Goal: Transaction & Acquisition: Obtain resource

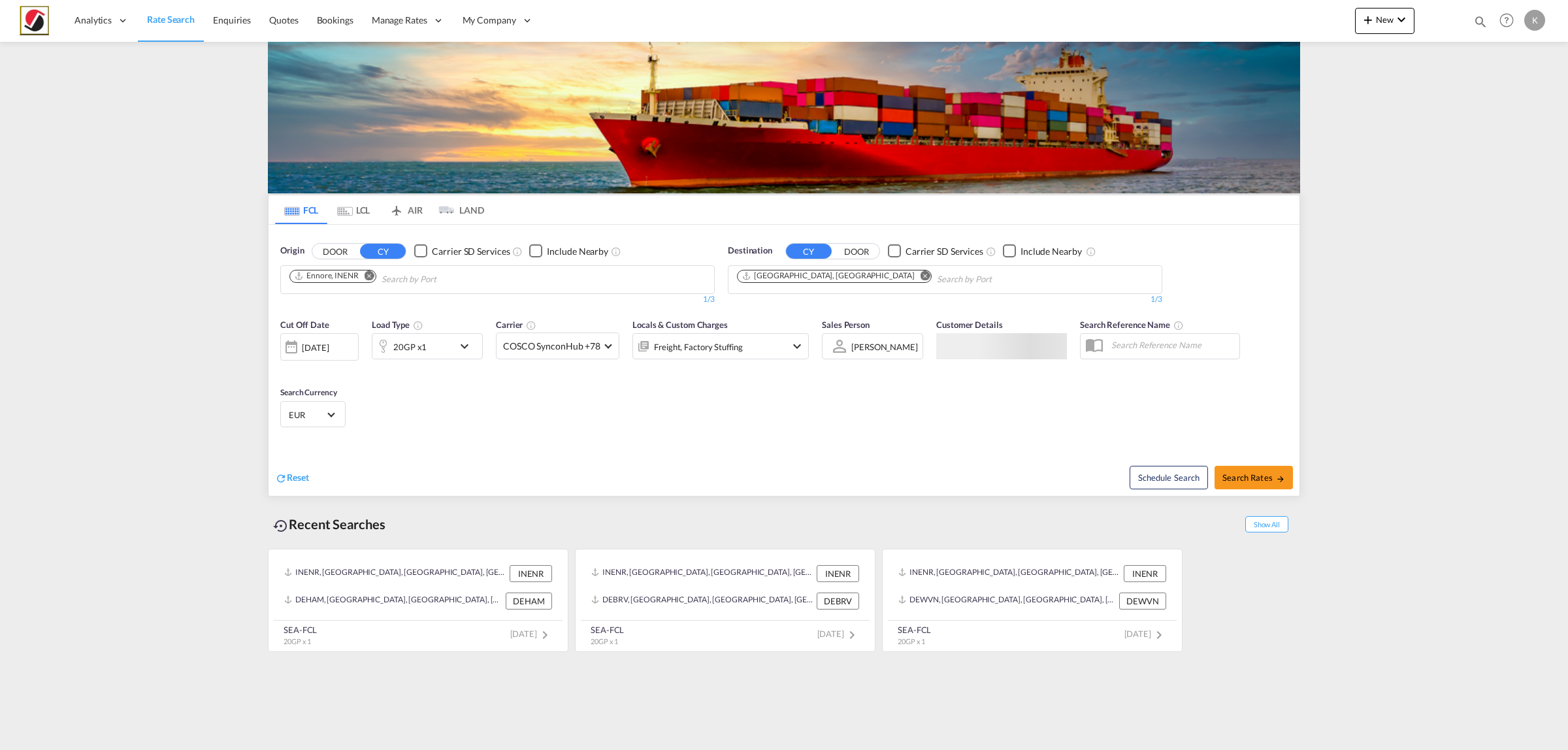
click at [374, 279] on button "Remove" at bounding box center [365, 276] width 20 height 13
type input "nahva"
type input "nhava"
click at [369, 308] on div "[PERSON_NAME] ( [PERSON_NAME]) [GEOGRAPHIC_DATA] INNSA" at bounding box center [391, 310] width 248 height 39
click at [921, 274] on md-icon "Remove" at bounding box center [926, 275] width 10 height 10
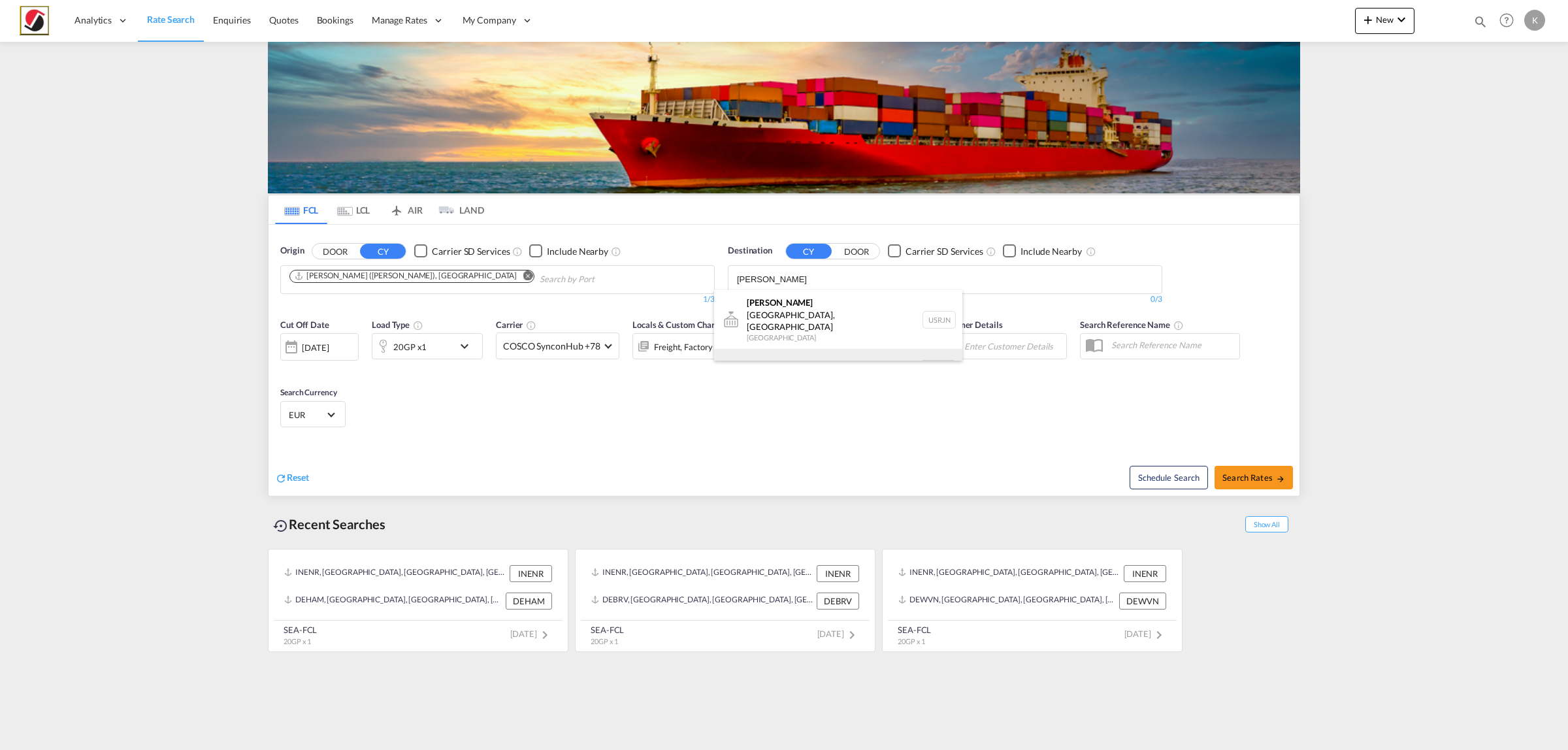
type input "[PERSON_NAME]"
drag, startPoint x: 828, startPoint y: 344, endPoint x: 857, endPoint y: 353, distance: 30.4
click at [828, 349] on div "[PERSON_NAME] dam [GEOGRAPHIC_DATA] NLRTM" at bounding box center [838, 369] width 248 height 39
click at [425, 347] on div "20GP x1" at bounding box center [409, 347] width 33 height 19
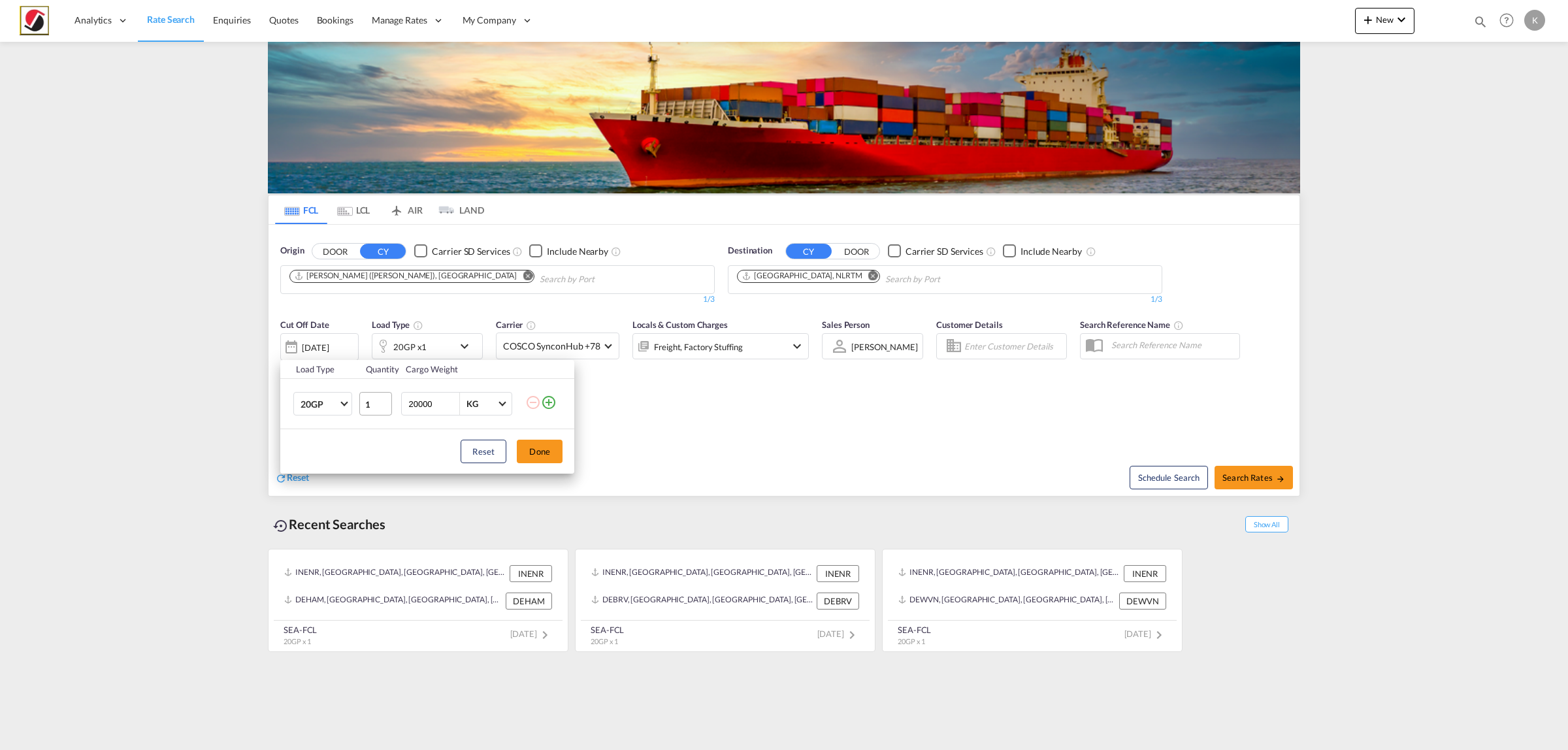
drag, startPoint x: 418, startPoint y: 405, endPoint x: 387, endPoint y: 396, distance: 32.3
click at [387, 396] on tr "20GP 20GP 40GP 40HC 45HC 20RE 40RE 40HR 20OT 40OT 20FR 40FR 40NR 20NR 45S 20TK …" at bounding box center [427, 403] width 294 height 50
type input "8000"
click at [524, 446] on button "Done" at bounding box center [539, 452] width 46 height 24
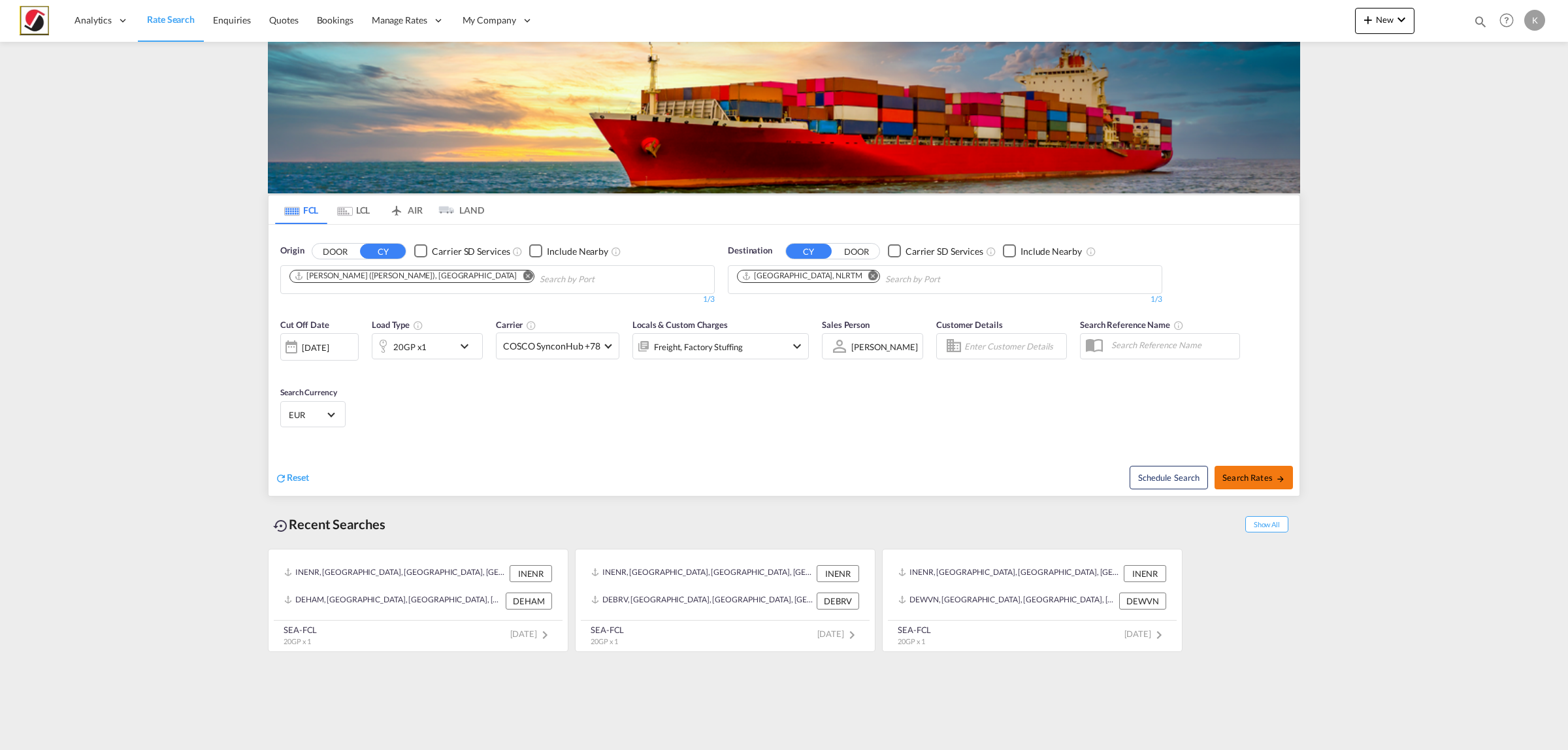
click at [1259, 472] on span "Search Rates" at bounding box center [1254, 477] width 63 height 10
type input "INNSA to NLRTM / [DATE]"
